Goal: Task Accomplishment & Management: Use online tool/utility

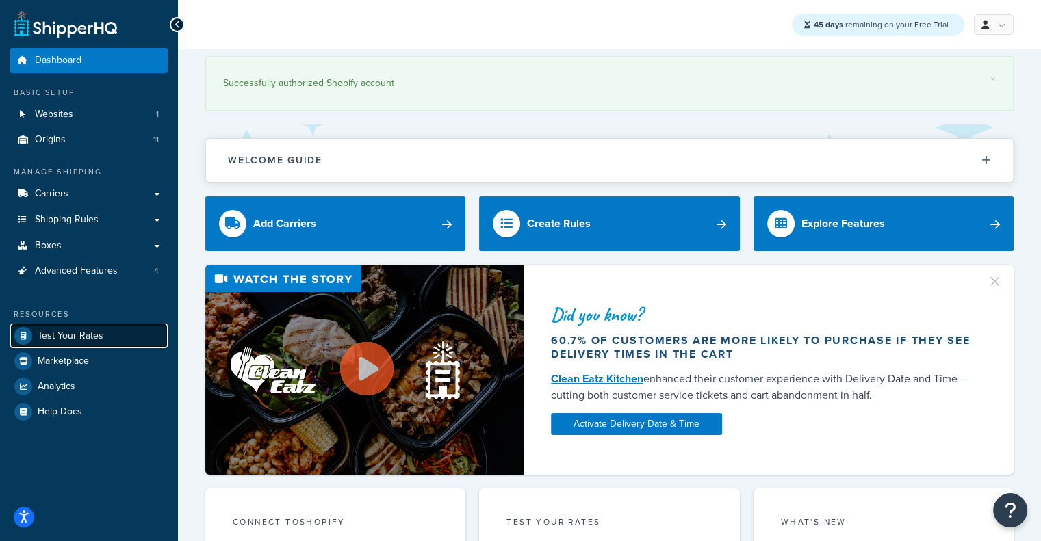
click at [64, 331] on span "Test Your Rates" at bounding box center [71, 337] width 66 height 12
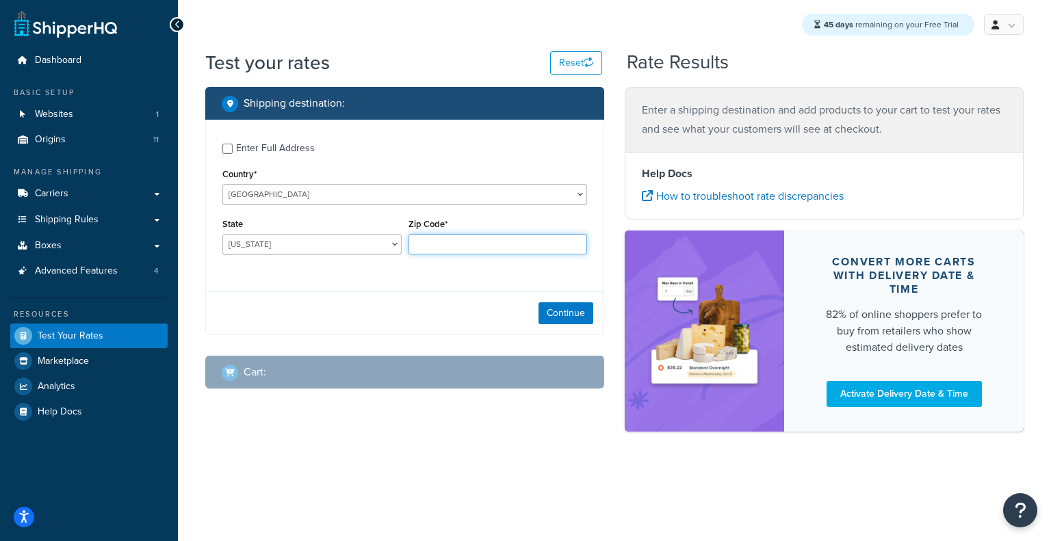
click at [506, 246] on input "Zip Code*" at bounding box center [498, 244] width 179 height 21
paste input "30458"
type input "30458"
click at [344, 246] on select "[US_STATE] [US_STATE] [US_STATE] [US_STATE] [US_STATE] Armed Forces Americas Ar…" at bounding box center [311, 244] width 179 height 21
select select "GA"
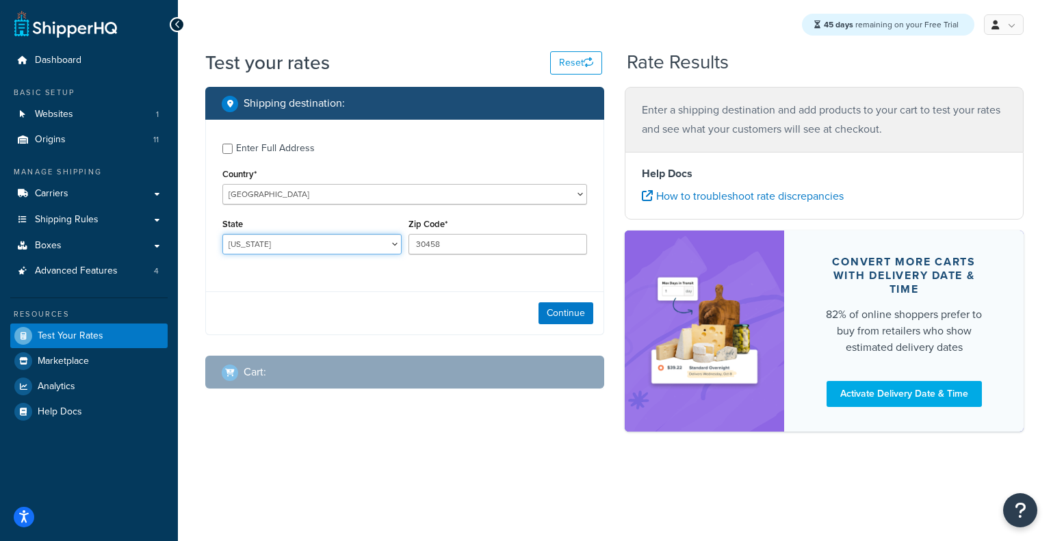
click at [222, 235] on select "[US_STATE] [US_STATE] [US_STATE] [US_STATE] [US_STATE] Armed Forces Americas Ar…" at bounding box center [311, 244] width 179 height 21
click at [580, 311] on button "Continue" at bounding box center [566, 314] width 55 height 22
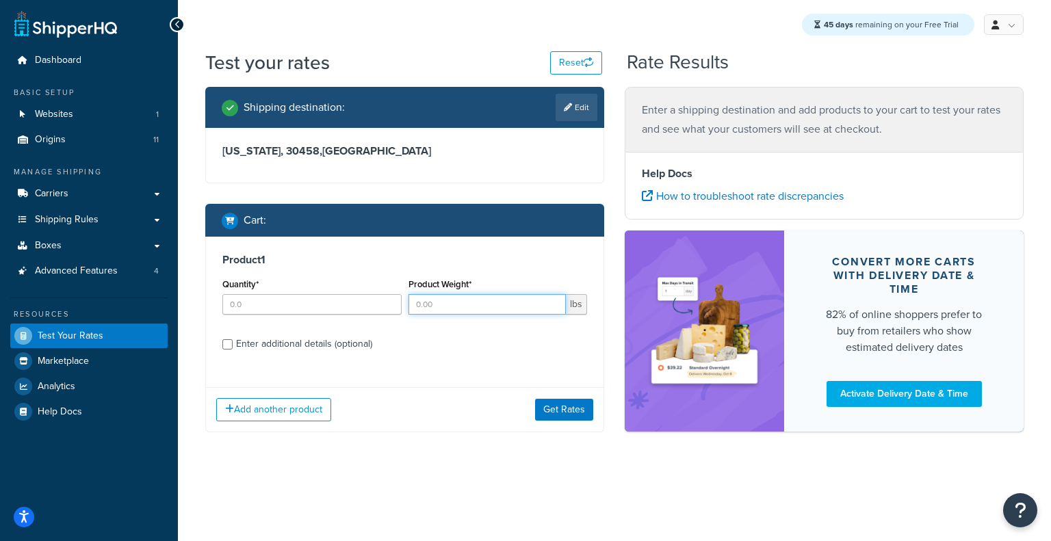
click at [446, 303] on input "Product Weight*" at bounding box center [488, 304] width 158 height 21
paste input "32.6"
type input "32.6"
click at [335, 300] on input "Quantity*" at bounding box center [311, 304] width 179 height 21
type input "2"
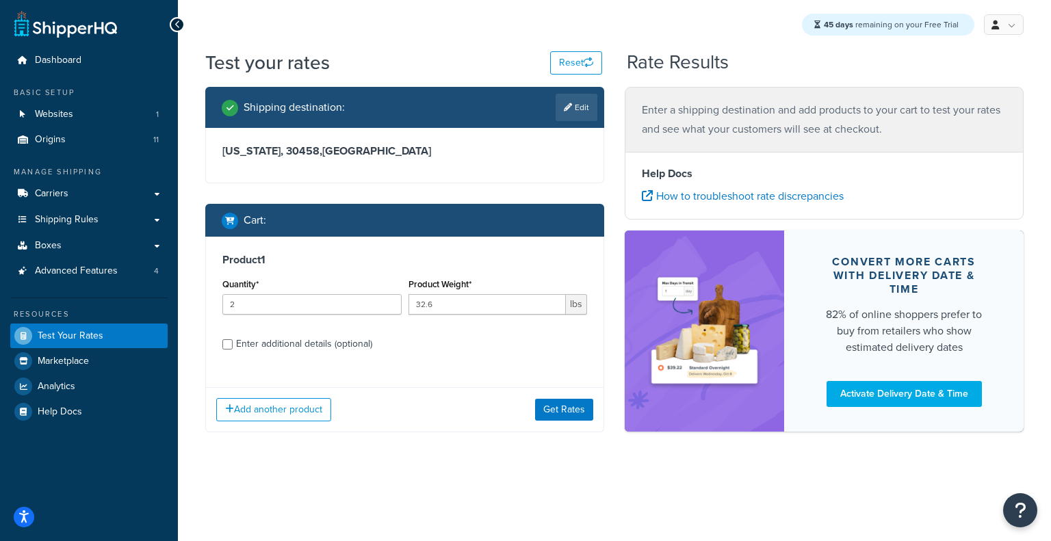
click at [320, 350] on div "Enter additional details (optional)" at bounding box center [304, 344] width 136 height 19
click at [233, 350] on input "Enter additional details (optional)" at bounding box center [227, 344] width 10 height 10
checkbox input "true"
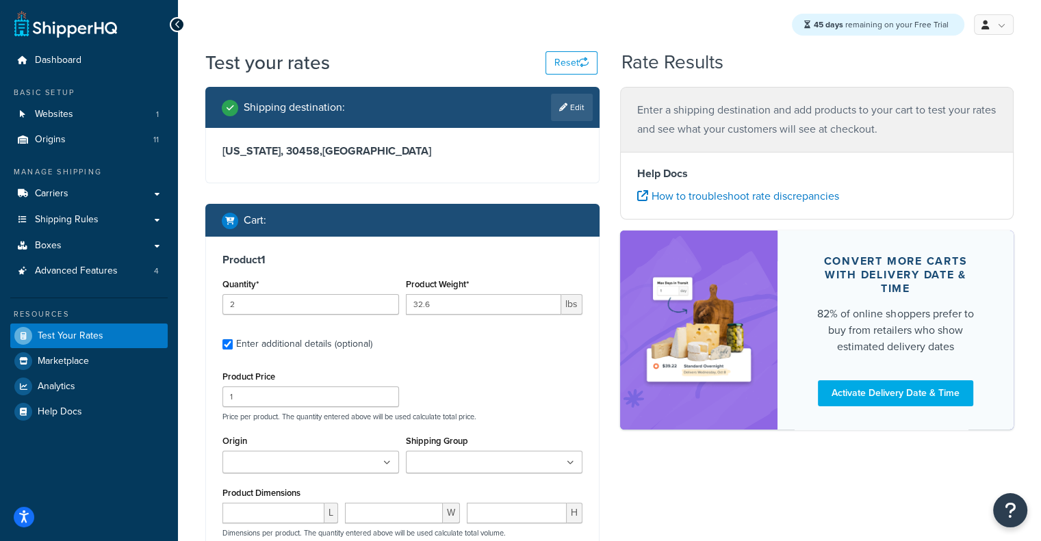
click at [387, 466] on icon at bounding box center [387, 463] width 8 height 8
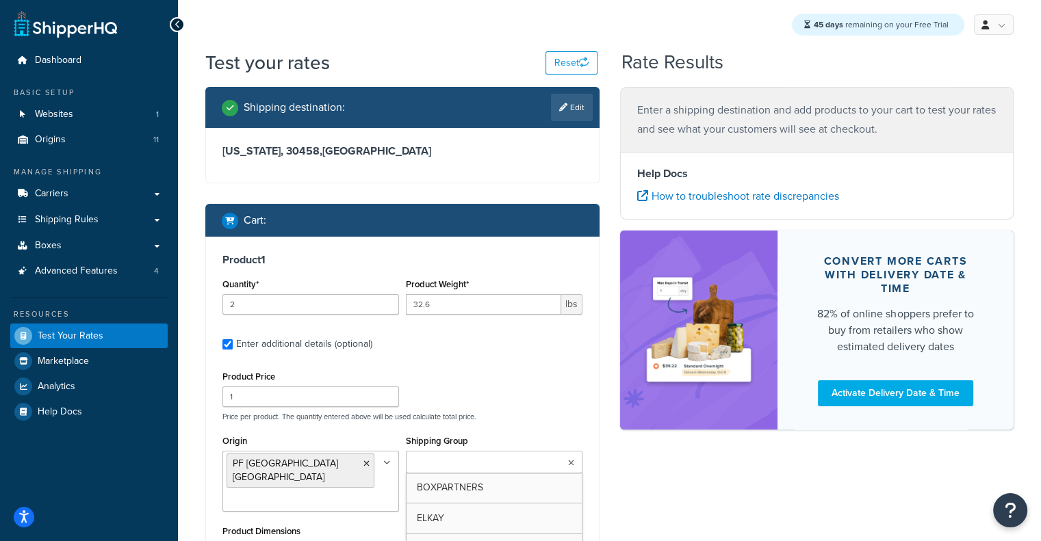
click at [574, 461] on ul at bounding box center [494, 462] width 177 height 23
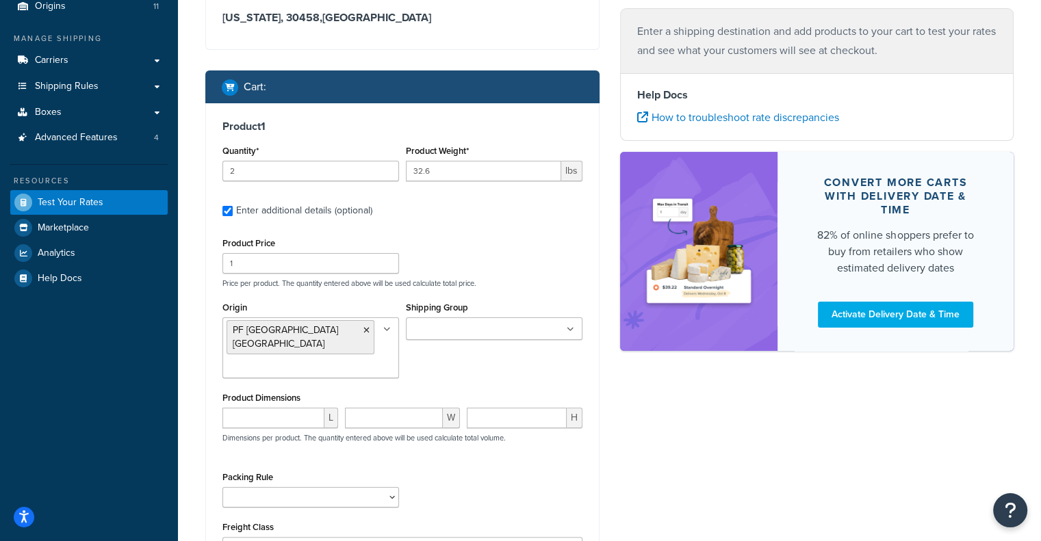
scroll to position [149, 0]
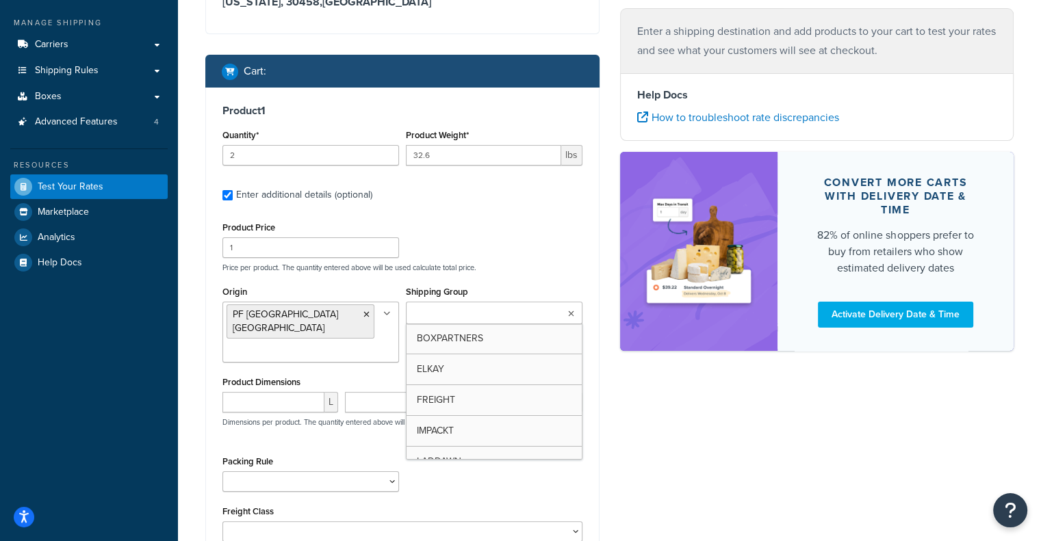
click at [568, 317] on icon at bounding box center [571, 314] width 6 height 8
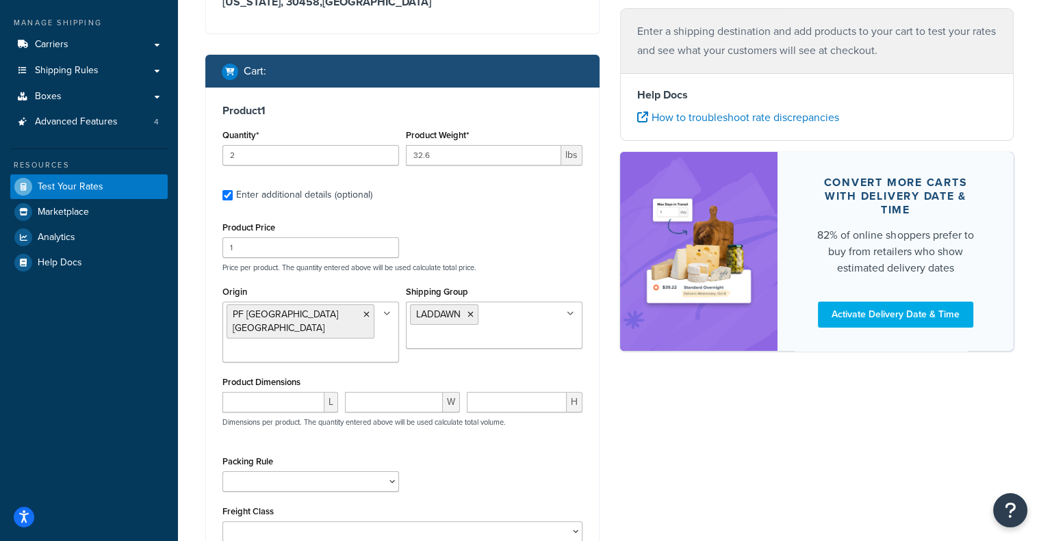
click at [517, 260] on div "Product Price 1 Price per product. The quantity entered above will be used calc…" at bounding box center [402, 245] width 367 height 54
click at [278, 392] on input "number" at bounding box center [273, 402] width 102 height 21
paste input "17.7"
type input "17.7"
click at [383, 396] on input "number" at bounding box center [394, 402] width 99 height 21
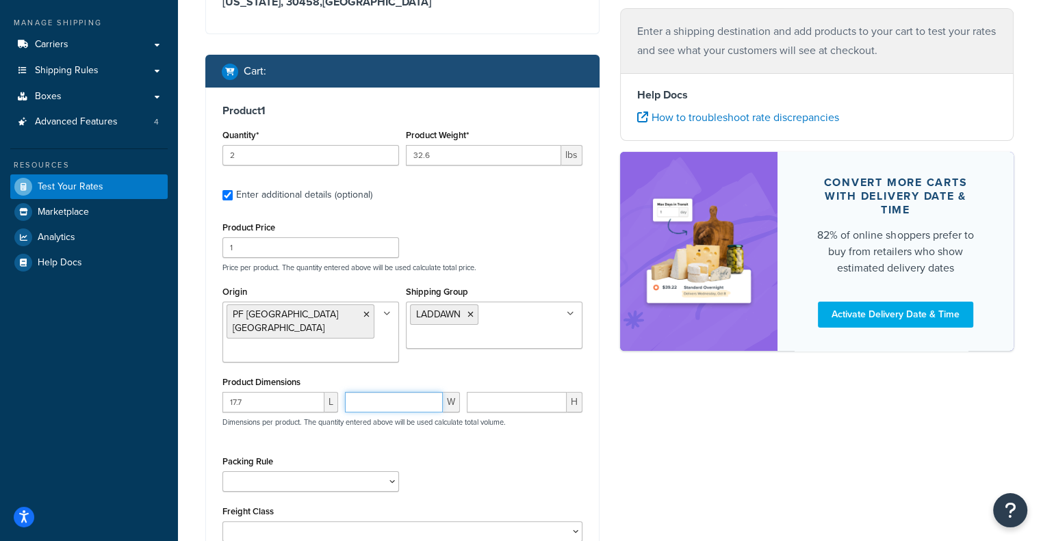
paste input "12.7"
type input "12.7"
click at [493, 392] on input "number" at bounding box center [517, 402] width 100 height 21
paste input "6"
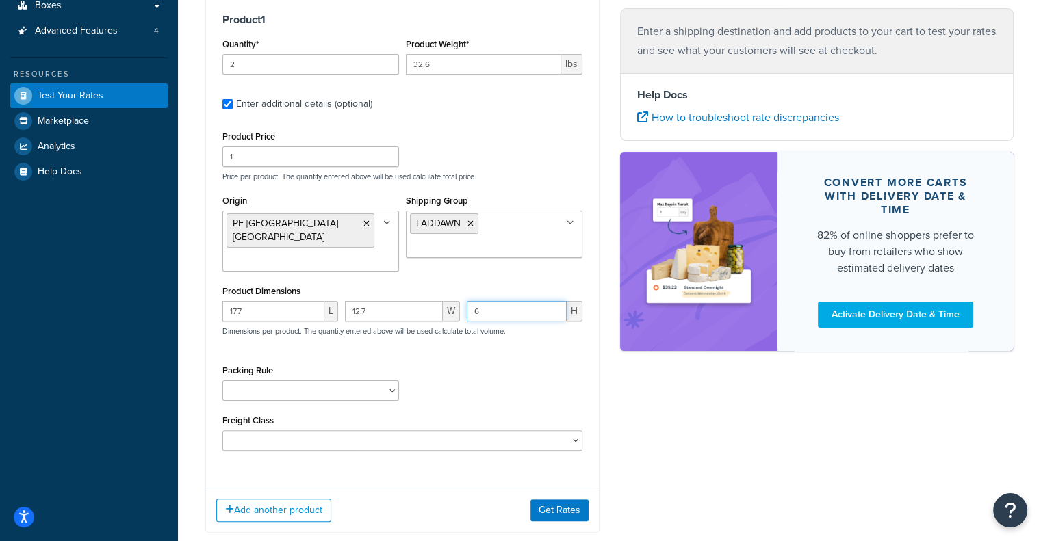
scroll to position [309, 0]
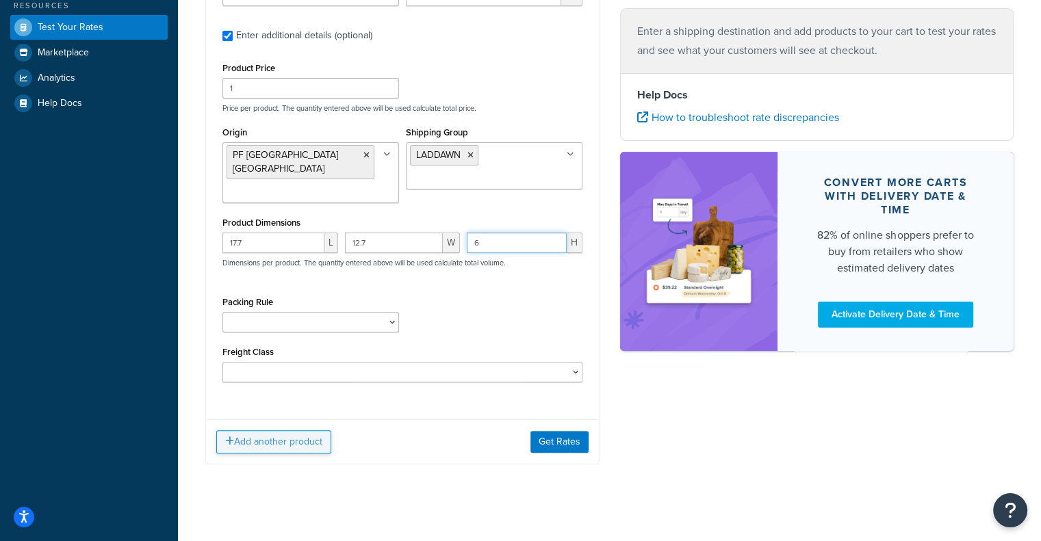
type input "6"
click at [286, 430] on button "Add another product" at bounding box center [273, 441] width 115 height 23
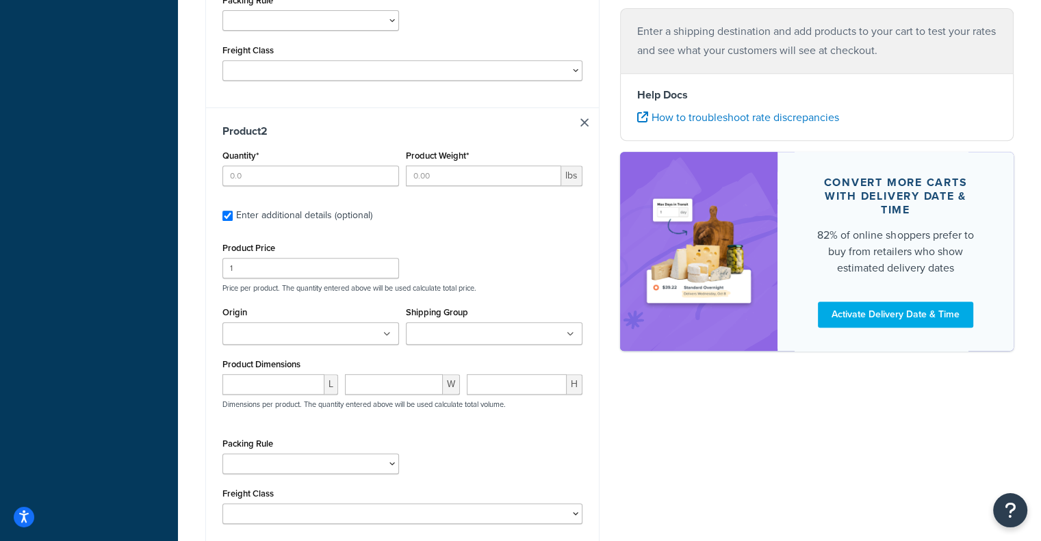
scroll to position [632, 0]
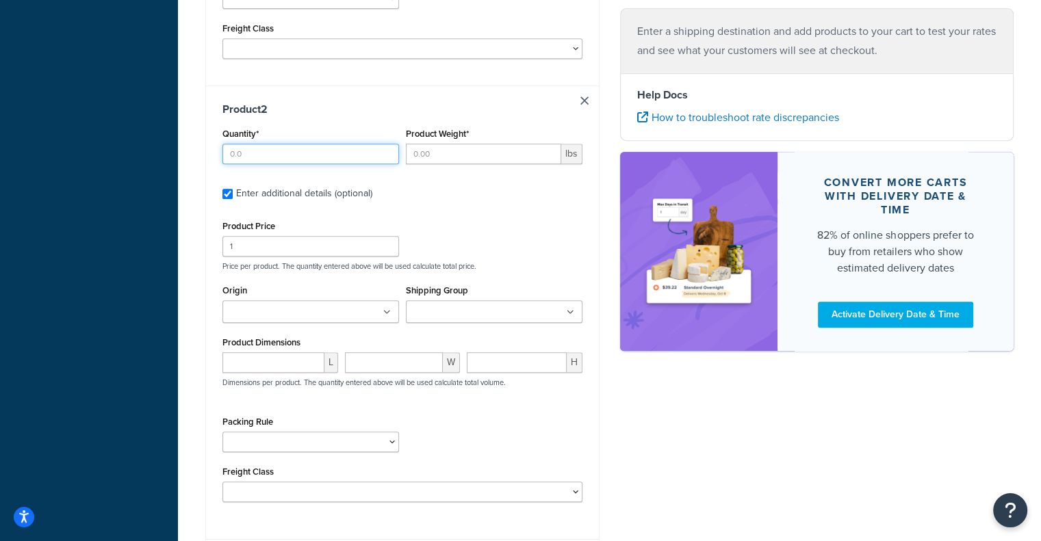
click at [359, 147] on input "Quantity*" at bounding box center [310, 154] width 177 height 21
paste input "25.9"
type input "25.9"
click at [502, 144] on input "Product Weight*" at bounding box center [483, 154] width 155 height 21
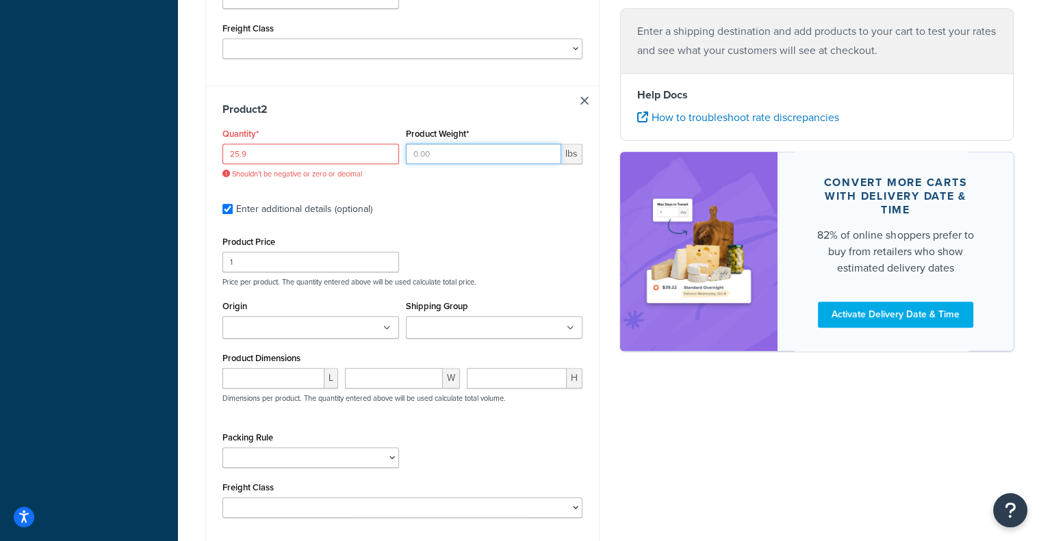
paste input "25.9"
type input "25.9"
drag, startPoint x: 342, startPoint y: 142, endPoint x: 90, endPoint y: 116, distance: 253.2
click at [90, 116] on div "Dashboard Basic Setup Websites 1 Origins 11 Manage Shipping Carriers Carriers A…" at bounding box center [520, 29] width 1041 height 1323
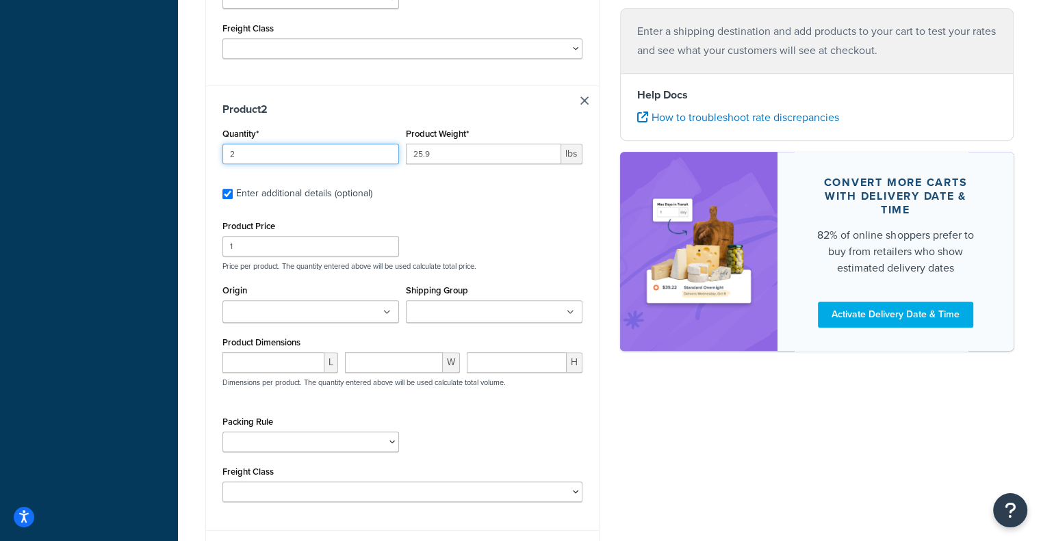
type input "2"
click at [291, 354] on input "number" at bounding box center [273, 362] width 102 height 21
paste input "13"
type input "13"
click at [379, 352] on input "number" at bounding box center [394, 362] width 99 height 21
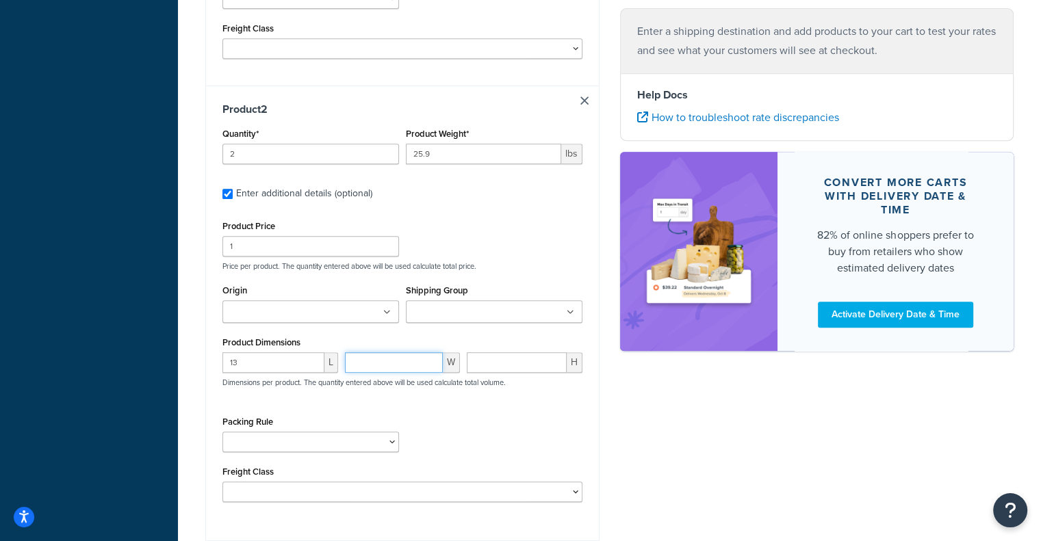
paste input "10"
type input "10"
paste input "8.7"
type input "8.7"
click at [383, 304] on ul at bounding box center [310, 311] width 177 height 23
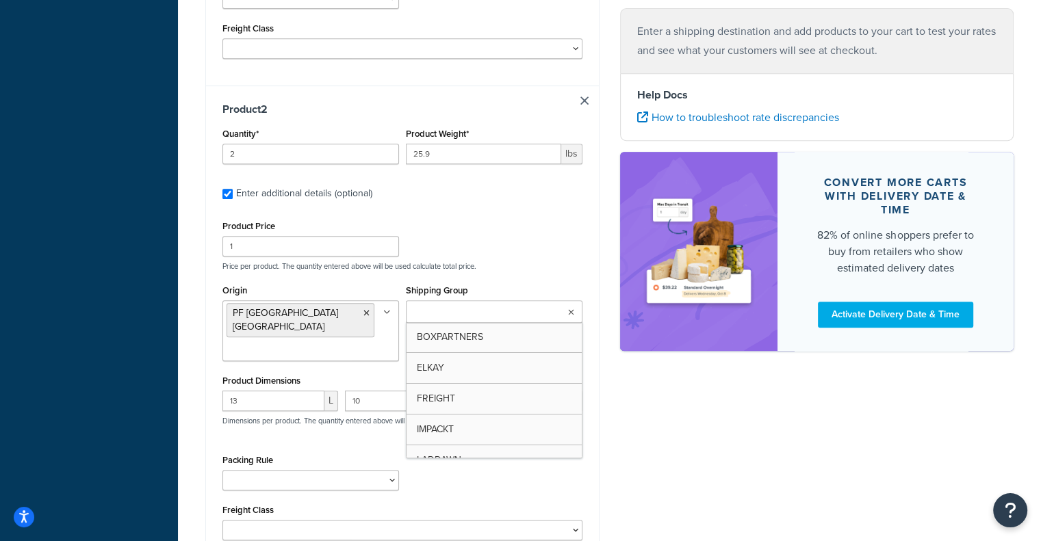
click at [501, 305] on input "Shipping Group" at bounding box center [470, 312] width 121 height 15
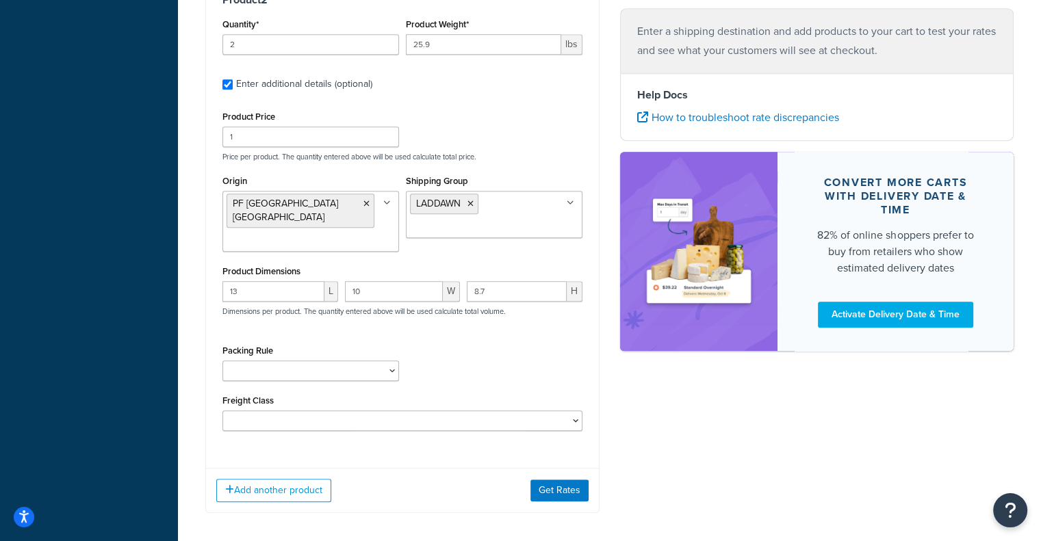
scroll to position [778, 0]
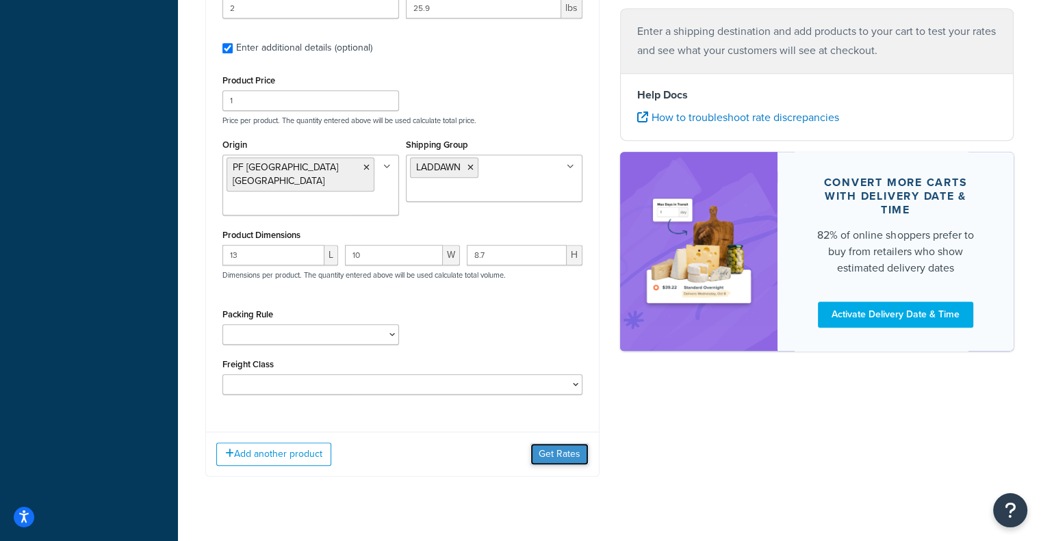
click at [561, 443] on button "Get Rates" at bounding box center [559, 454] width 58 height 22
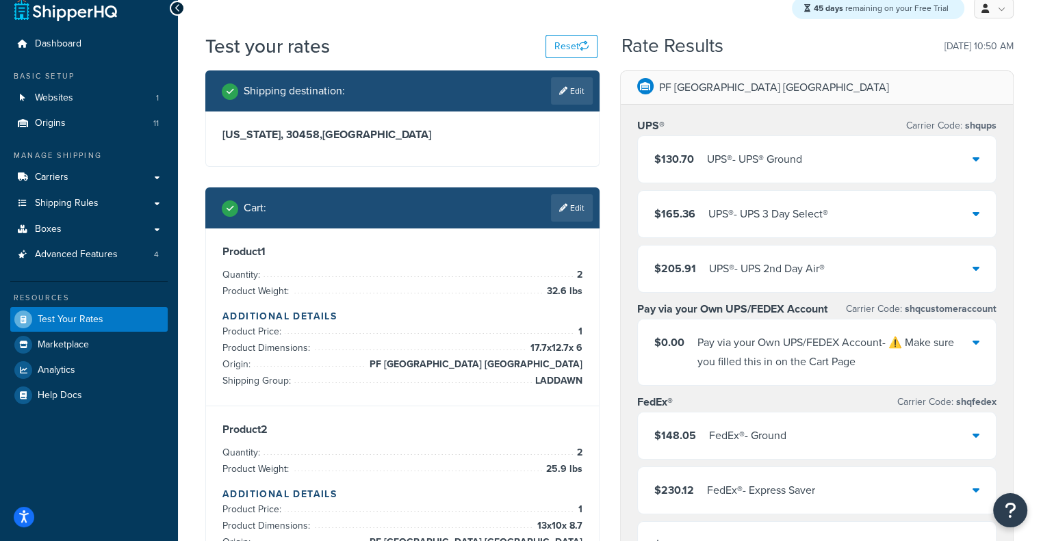
scroll to position [18, 0]
